Goal: Information Seeking & Learning: Learn about a topic

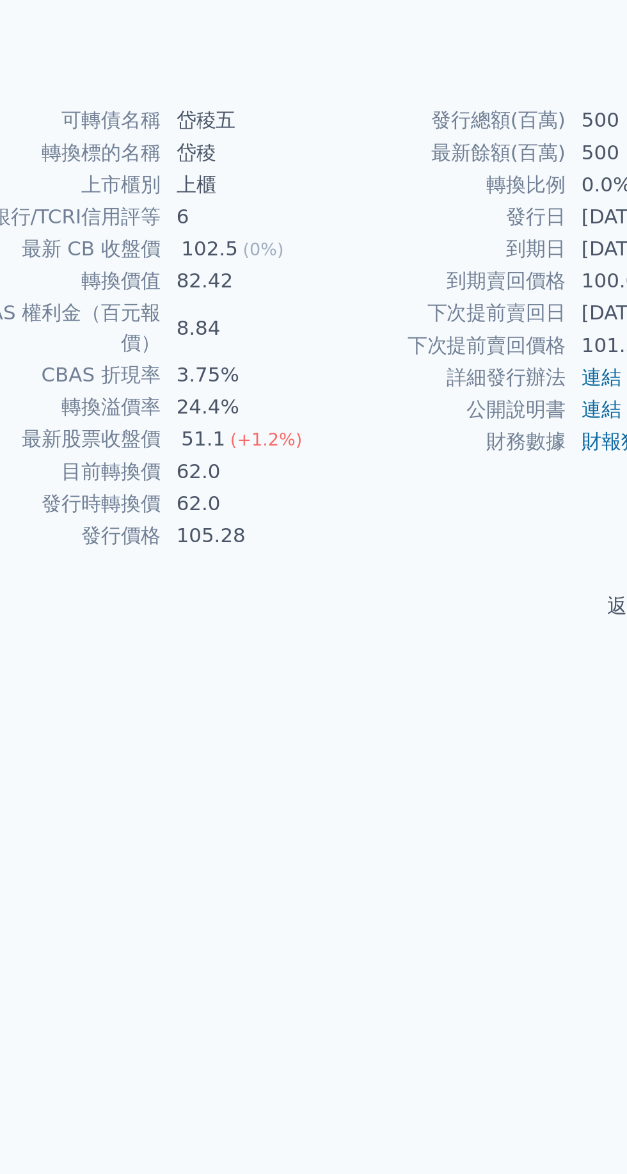
scroll to position [6, 0]
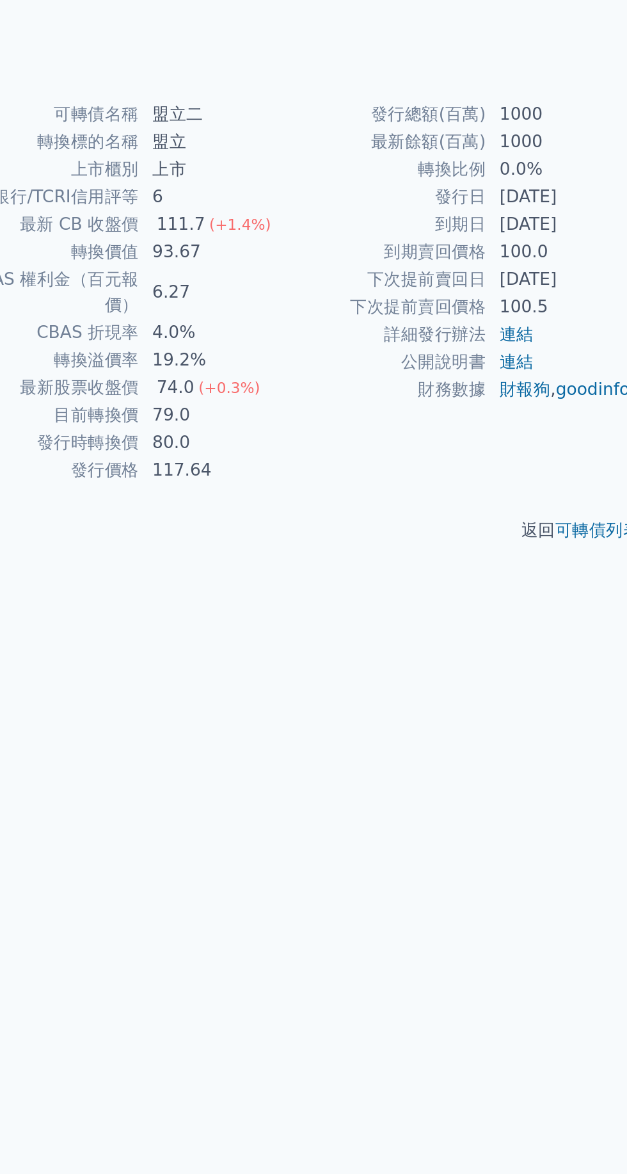
scroll to position [6, 0]
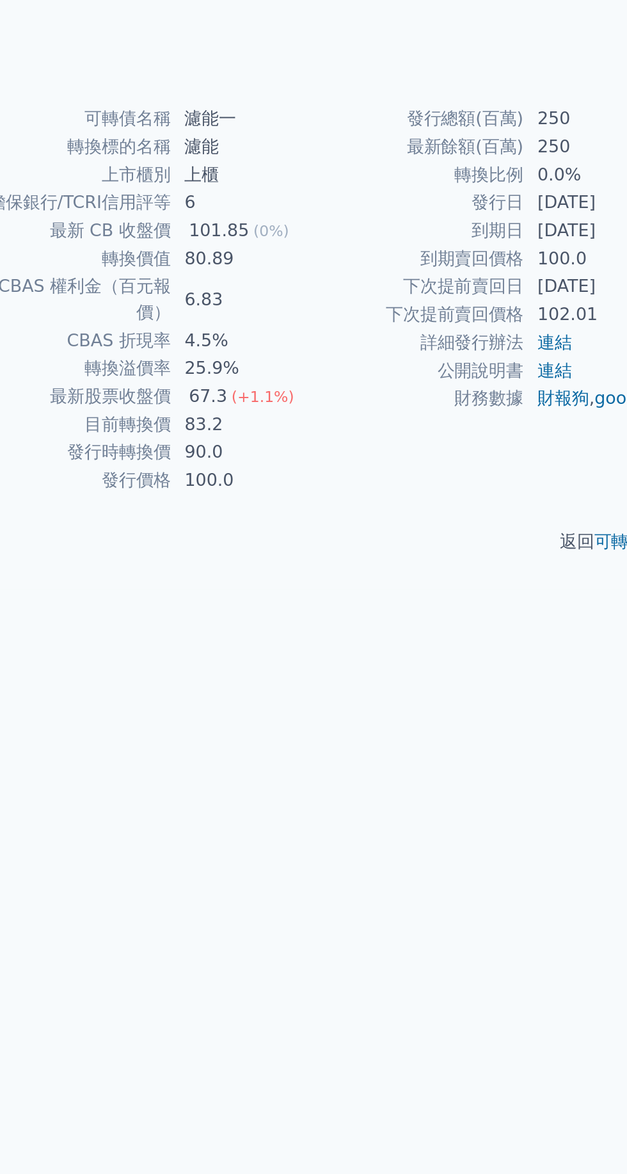
scroll to position [4, 0]
